Goal: Transaction & Acquisition: Obtain resource

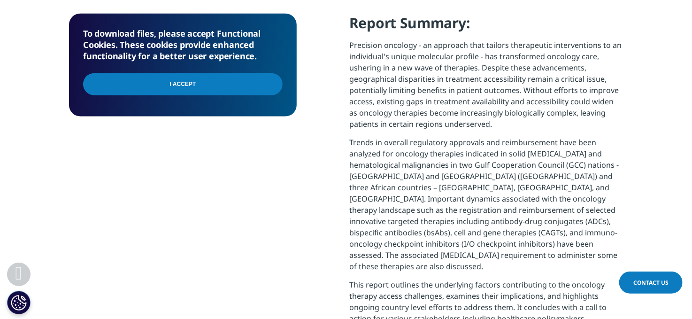
scroll to position [470, 0]
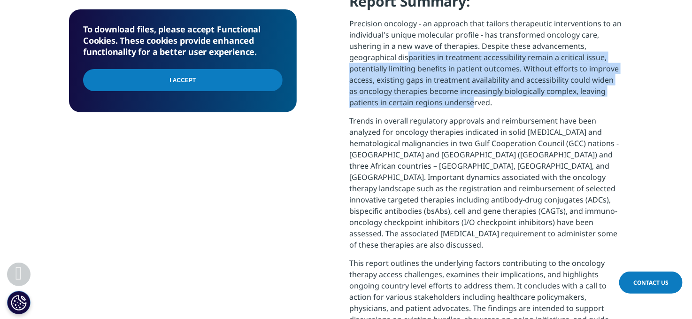
drag, startPoint x: 405, startPoint y: 55, endPoint x: 470, endPoint y: 100, distance: 78.6
click at [470, 100] on p "Precision oncology - an approach that tailors therapeutic interventions to an i…" at bounding box center [486, 66] width 274 height 97
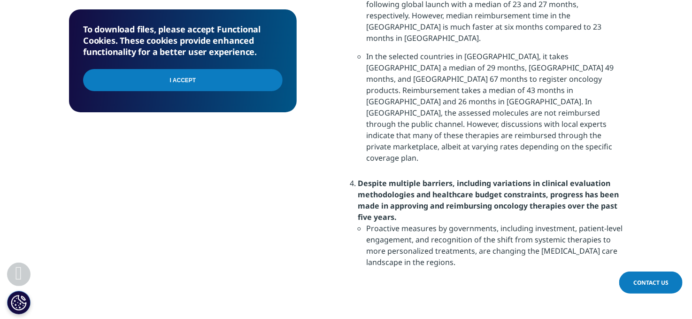
scroll to position [1103, 0]
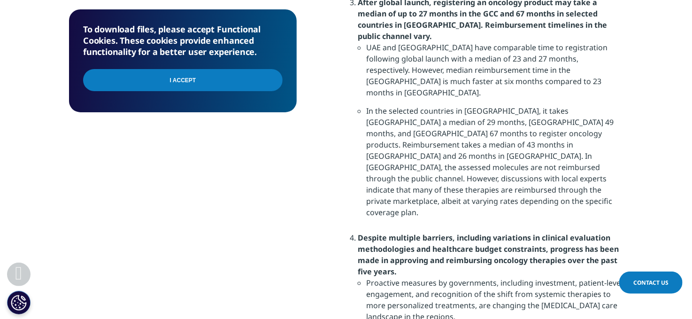
click at [221, 82] on input "I Accept" at bounding box center [183, 80] width 200 height 22
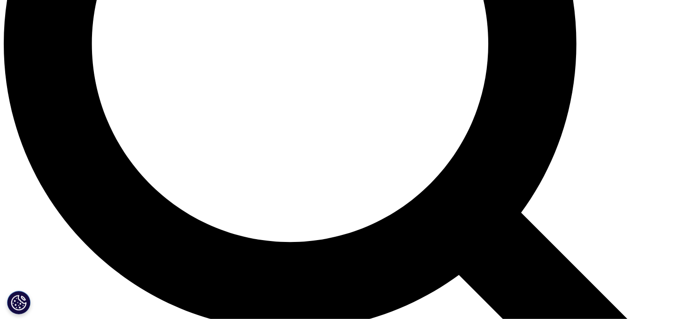
scroll to position [915, 0]
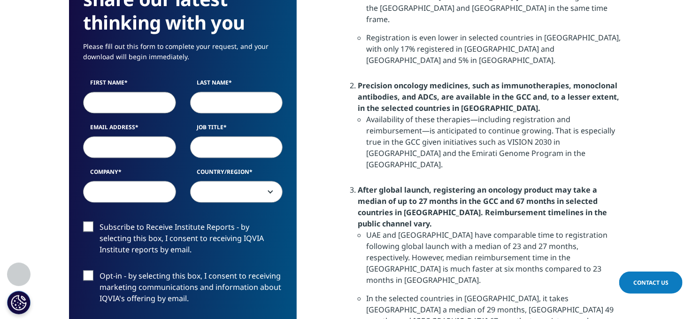
click at [139, 96] on input "First Name" at bounding box center [129, 103] width 93 height 22
type input "[PERSON_NAME]"
type input "[EMAIL_ADDRESS][DOMAIN_NAME]"
type input "STH"
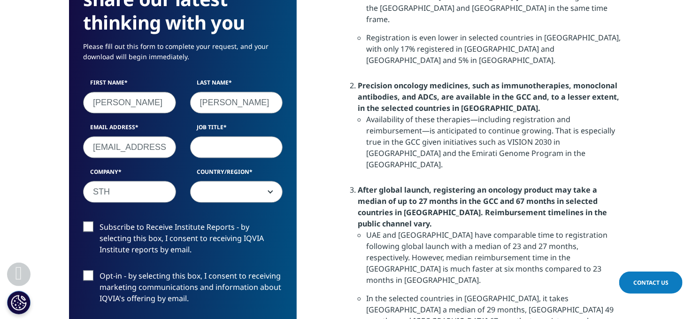
select select "[GEOGRAPHIC_DATA]"
click at [249, 142] on input "Job Title" at bounding box center [236, 147] width 93 height 22
type input "Director"
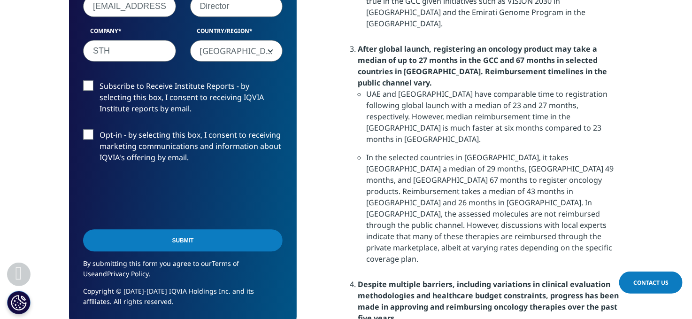
drag, startPoint x: 168, startPoint y: 239, endPoint x: 225, endPoint y: 253, distance: 58.2
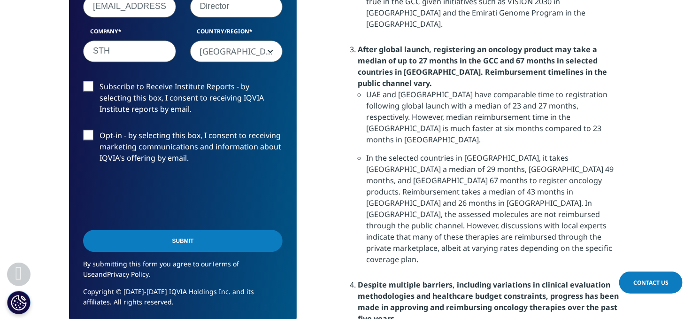
click at [169, 239] on input "Submit" at bounding box center [183, 241] width 200 height 22
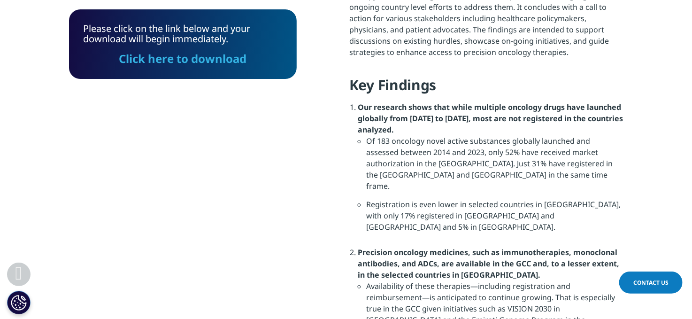
scroll to position [738, 0]
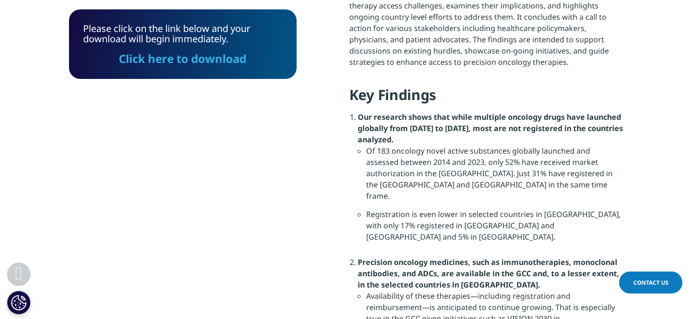
click at [196, 63] on link "Click here to download" at bounding box center [183, 59] width 128 height 16
